Goal: Register for event/course

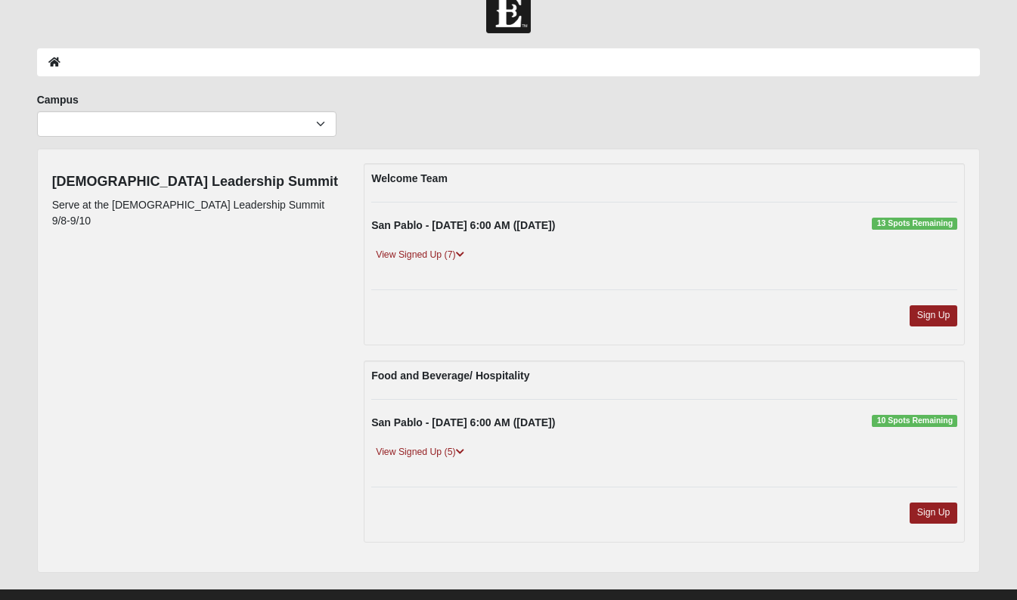
scroll to position [58, 0]
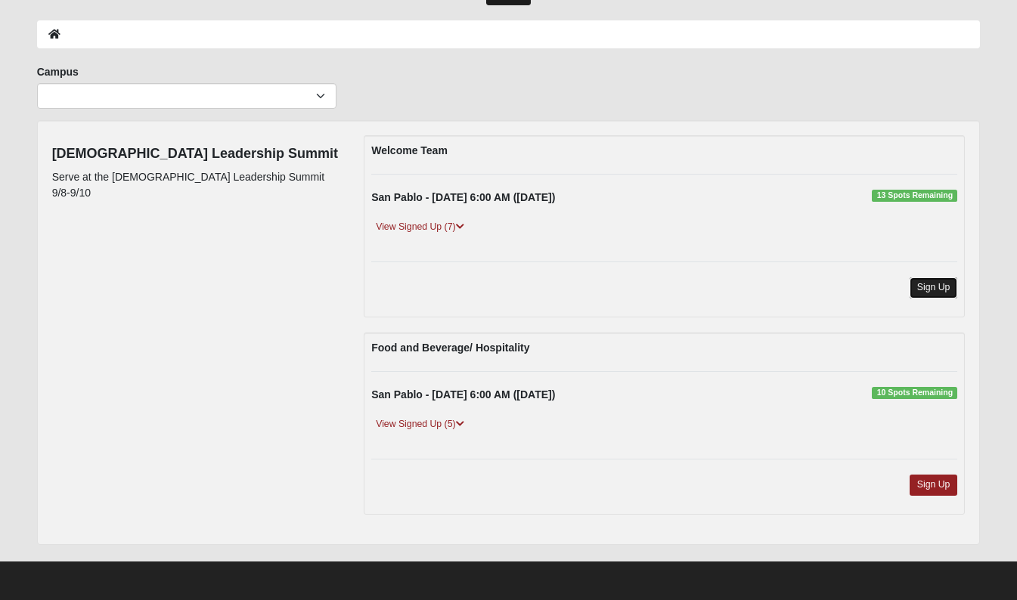
click at [932, 288] on link "Sign Up" at bounding box center [934, 288] width 48 height 20
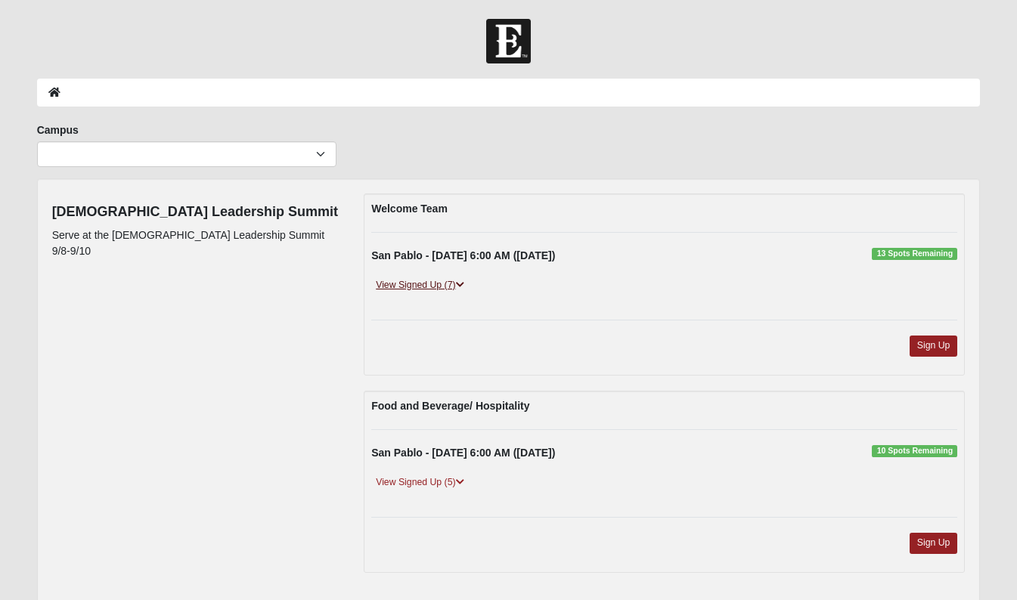
click at [423, 282] on link "View Signed Up (7)" at bounding box center [419, 286] width 97 height 16
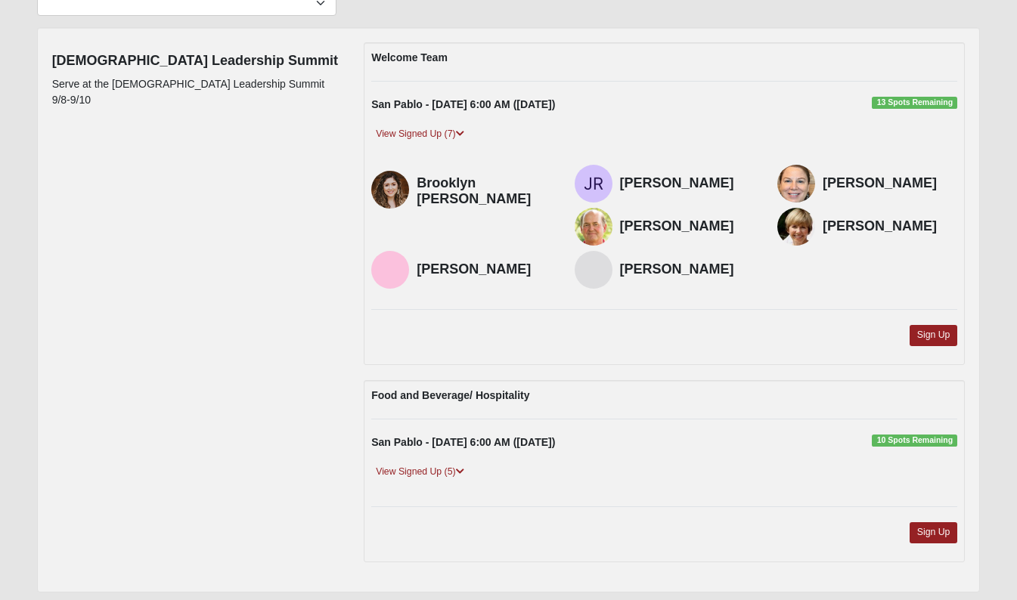
scroll to position [199, 0]
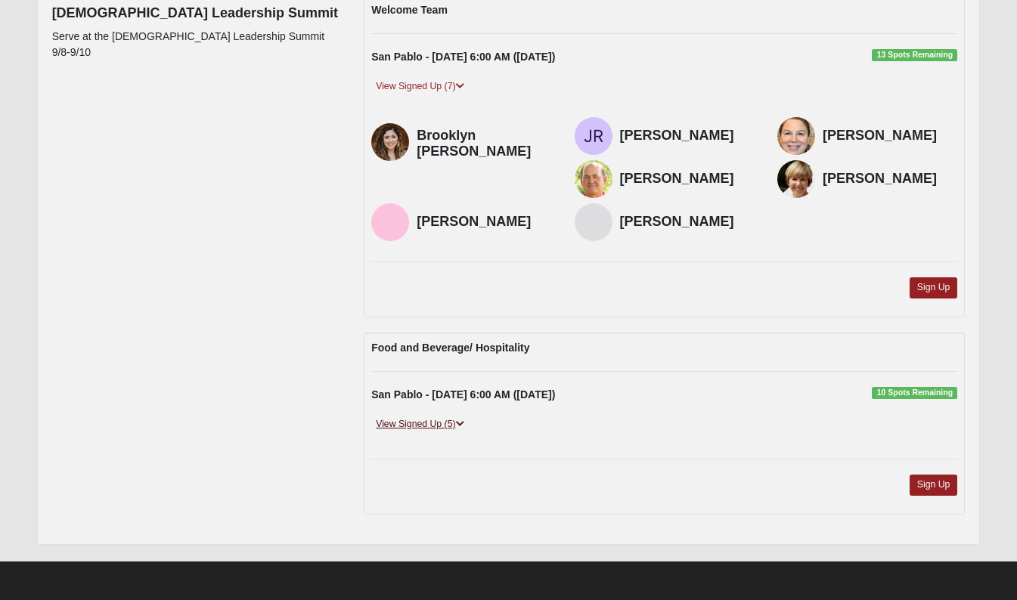
click at [427, 419] on link "View Signed Up (5)" at bounding box center [419, 425] width 97 height 16
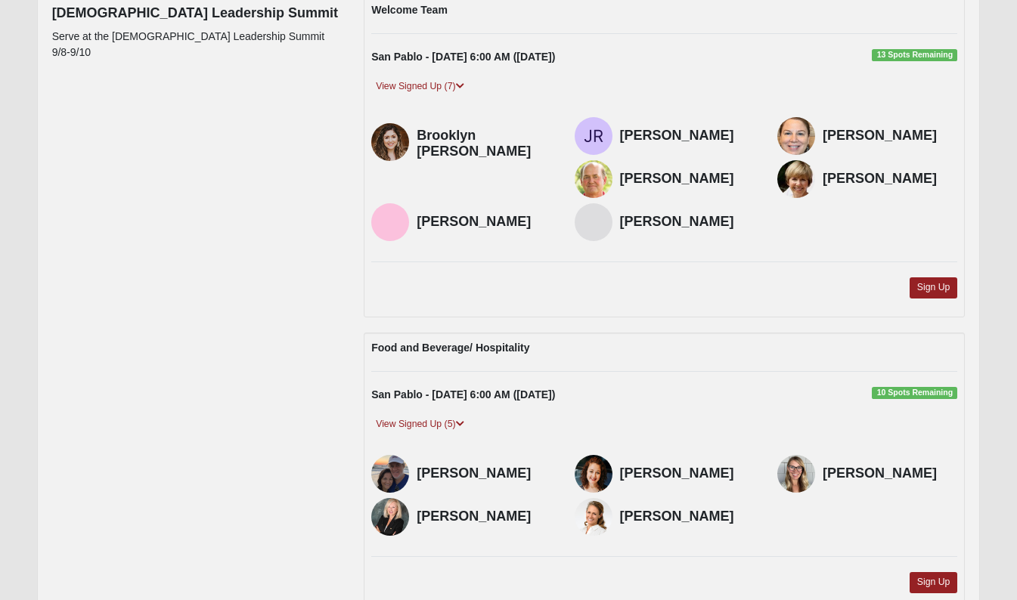
click at [215, 365] on div "Church Leadership Summit Serve at the Church Leadership Summit 9/8-9/10 Welcome…" at bounding box center [509, 311] width 936 height 633
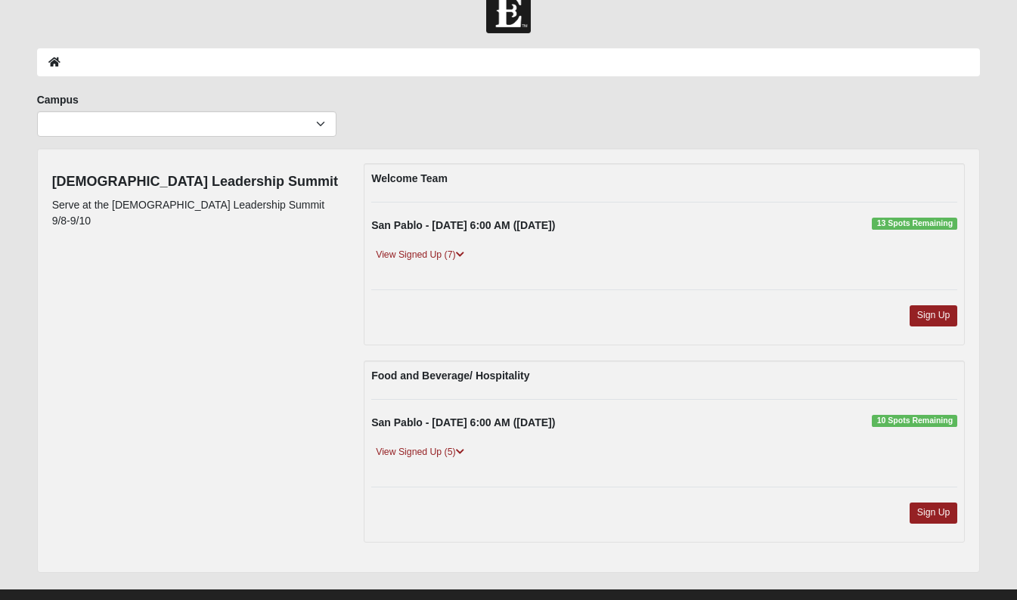
scroll to position [58, 0]
